Goal: Transaction & Acquisition: Book appointment/travel/reservation

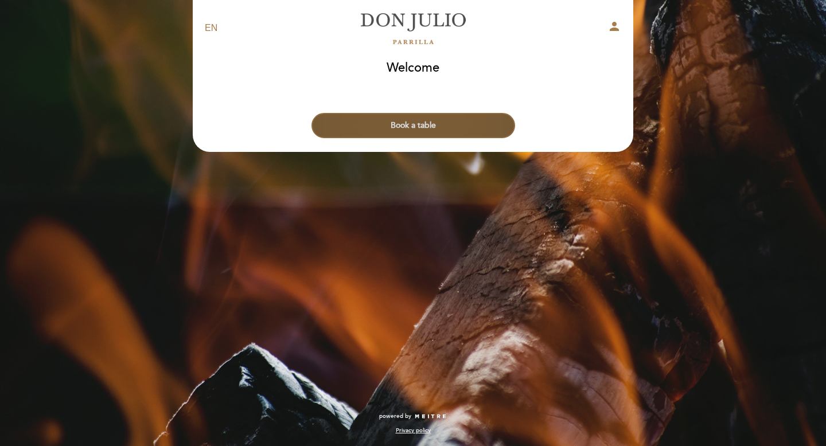
click at [436, 126] on button "Book a table" at bounding box center [414, 125] width 204 height 25
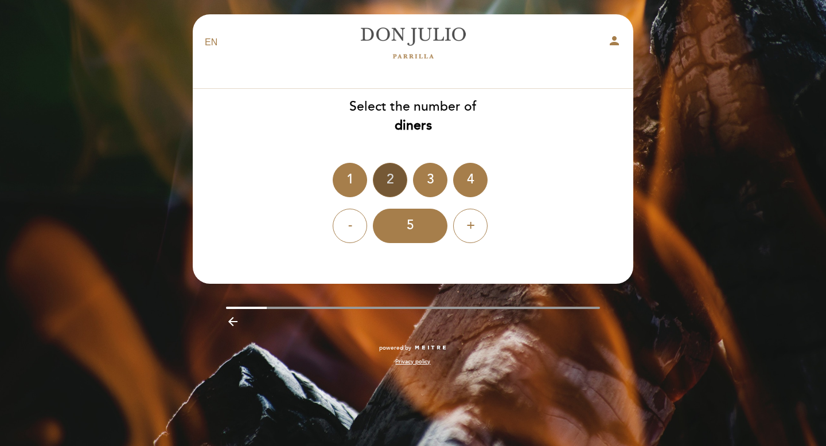
click at [385, 173] on div "2" at bounding box center [390, 180] width 34 height 34
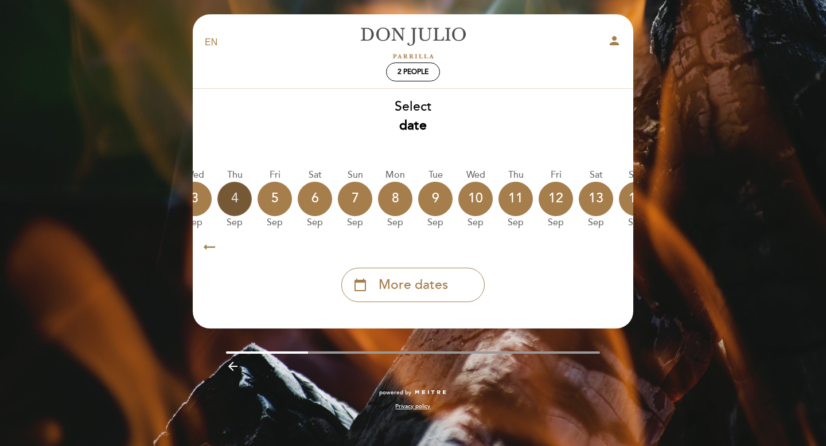
scroll to position [0, 230]
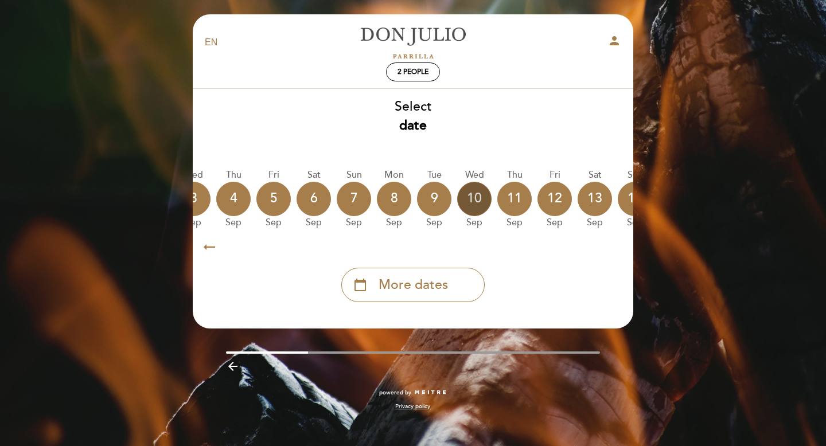
click at [474, 200] on div "10" at bounding box center [474, 199] width 34 height 34
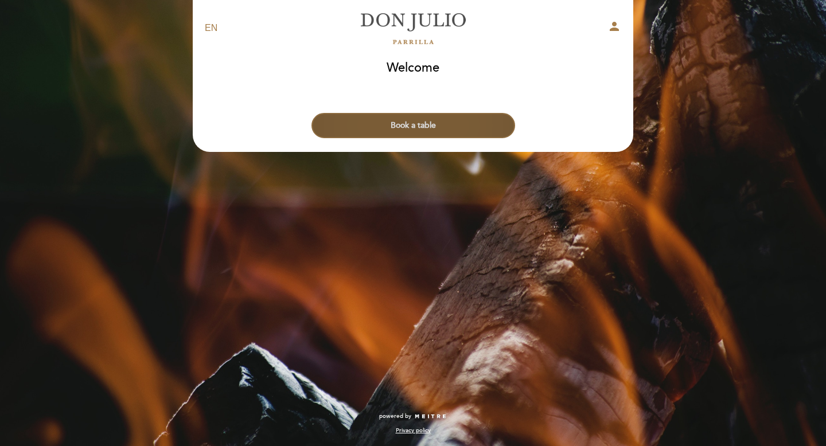
click at [422, 126] on button "Book a table" at bounding box center [414, 125] width 204 height 25
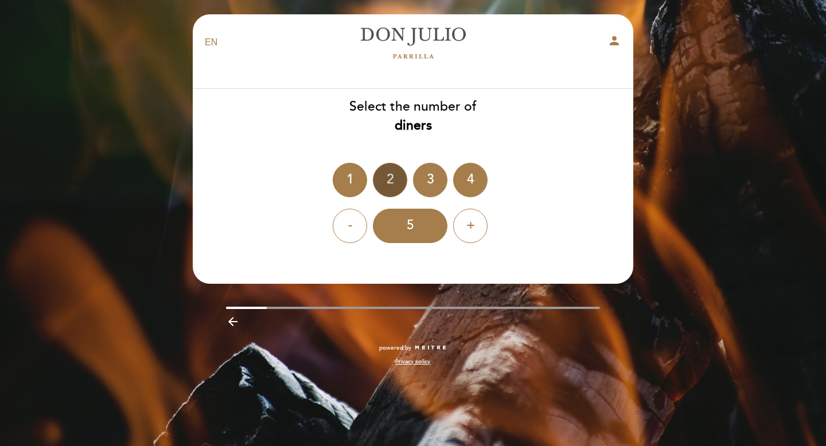
click at [390, 174] on div "2" at bounding box center [390, 180] width 34 height 34
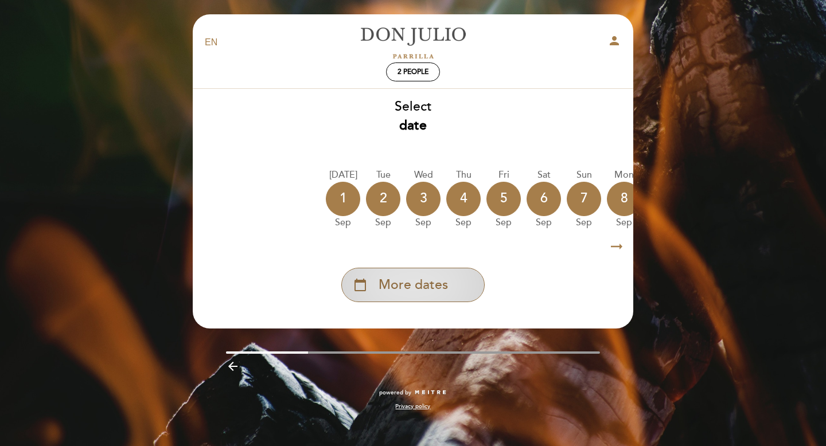
click at [432, 285] on span "More dates" at bounding box center [413, 285] width 69 height 19
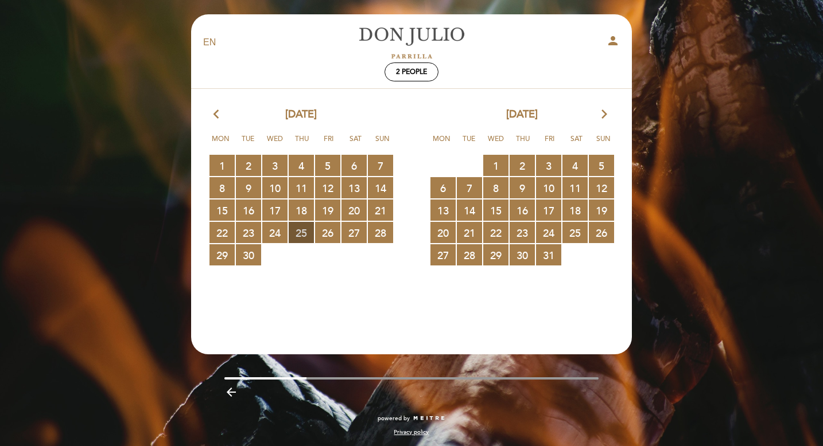
click at [297, 230] on span "25 RESERVATIONS AVAILABLE" at bounding box center [301, 232] width 25 height 21
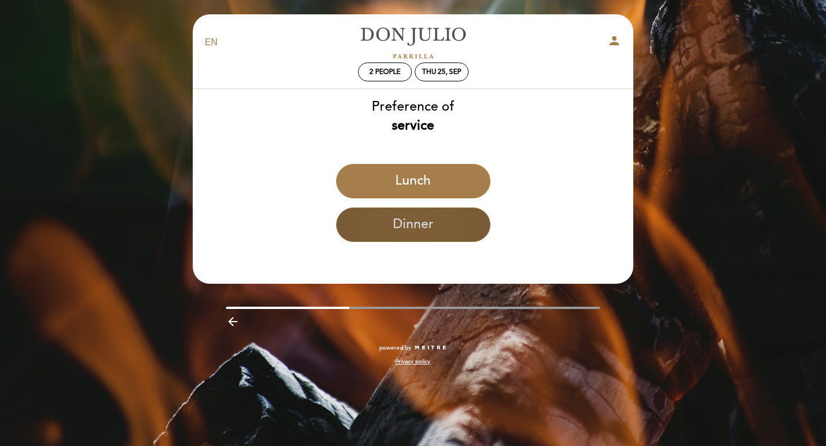
click at [379, 237] on button "Dinner" at bounding box center [413, 225] width 154 height 34
